Goal: Information Seeking & Learning: Learn about a topic

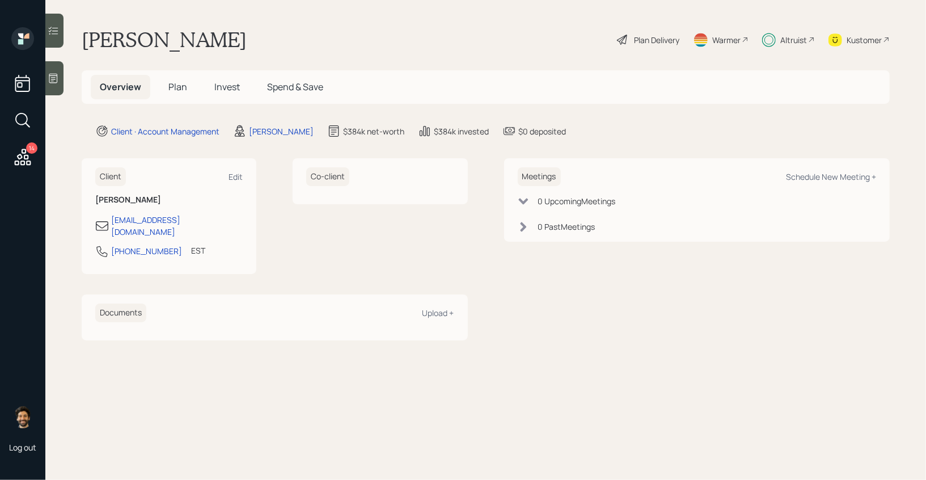
click at [796, 36] on div "Altruist" at bounding box center [793, 40] width 27 height 12
click at [259, 95] on h5 "Spend & Save" at bounding box center [295, 87] width 74 height 24
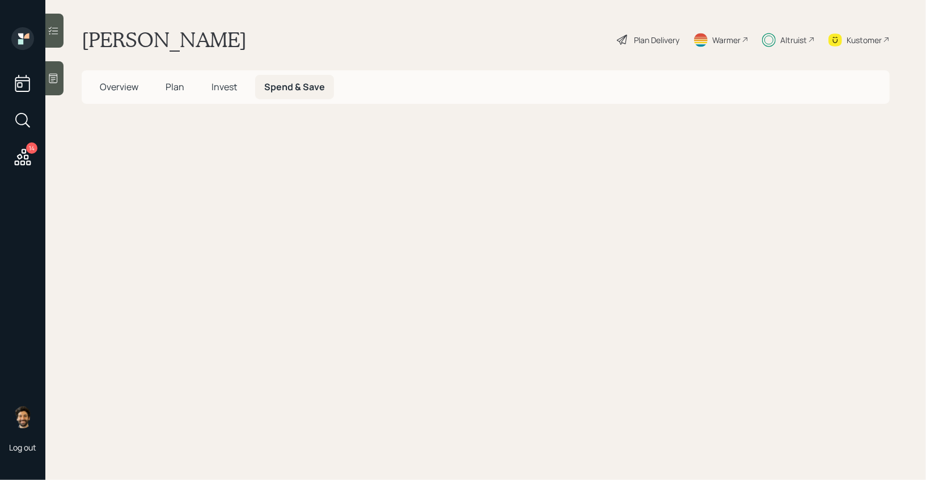
click at [215, 87] on span "Invest" at bounding box center [224, 86] width 26 height 12
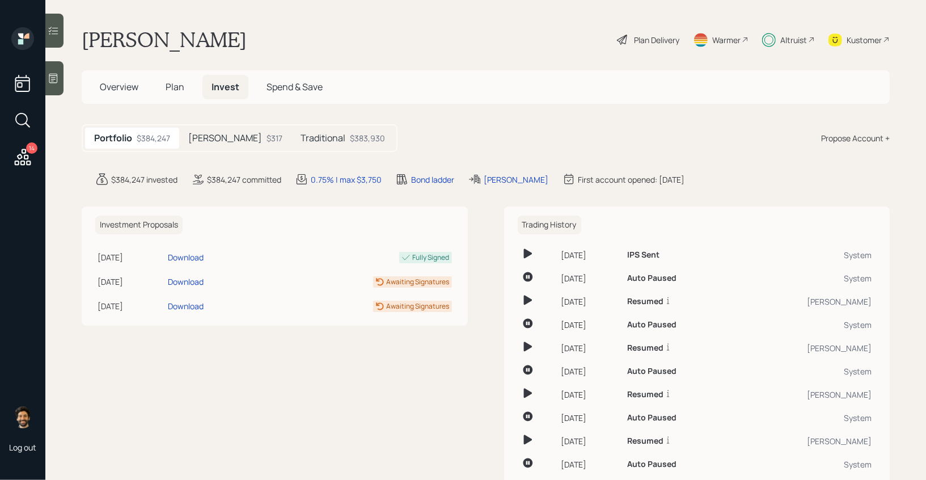
click at [300, 139] on h5 "Traditional" at bounding box center [322, 138] width 45 height 11
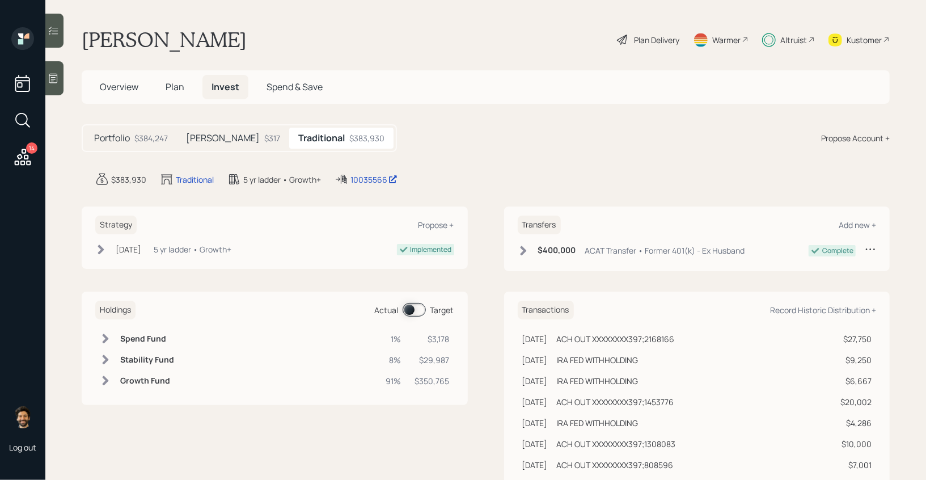
click at [410, 307] on span at bounding box center [413, 310] width 23 height 14
